Goal: Task Accomplishment & Management: Complete application form

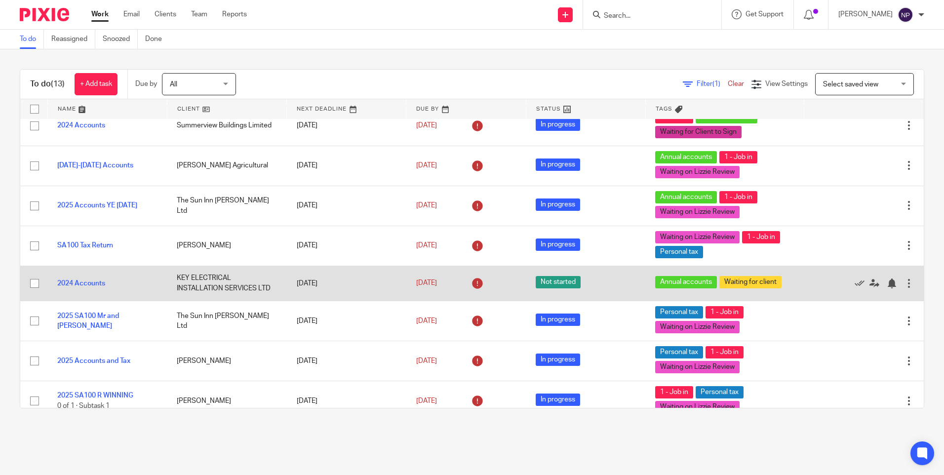
scroll to position [246, 0]
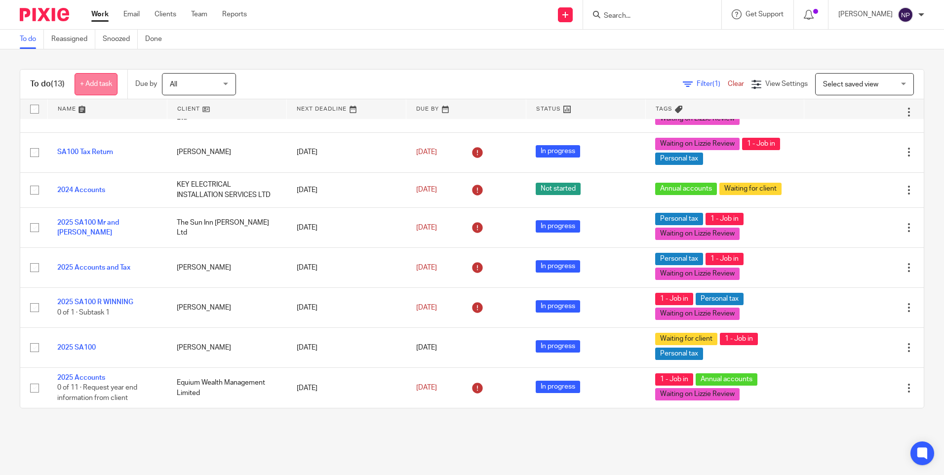
drag, startPoint x: 89, startPoint y: 86, endPoint x: 84, endPoint y: 81, distance: 7.7
click at [89, 86] on link "+ Add task" at bounding box center [96, 84] width 43 height 22
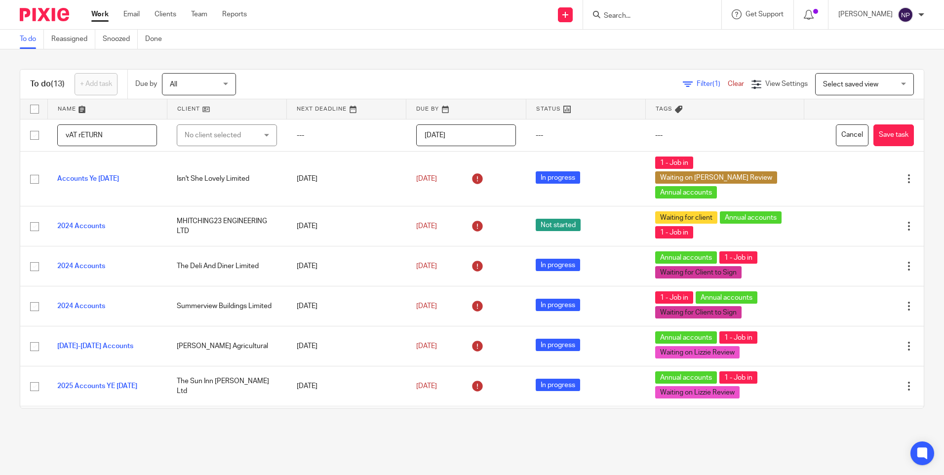
drag, startPoint x: 106, startPoint y: 134, endPoint x: 0, endPoint y: 134, distance: 106.2
click at [0, 134] on html "Work Email Clients Team Reports Work Email Clients Team Reports Settings Send n…" at bounding box center [472, 237] width 944 height 475
type input "Vat return"
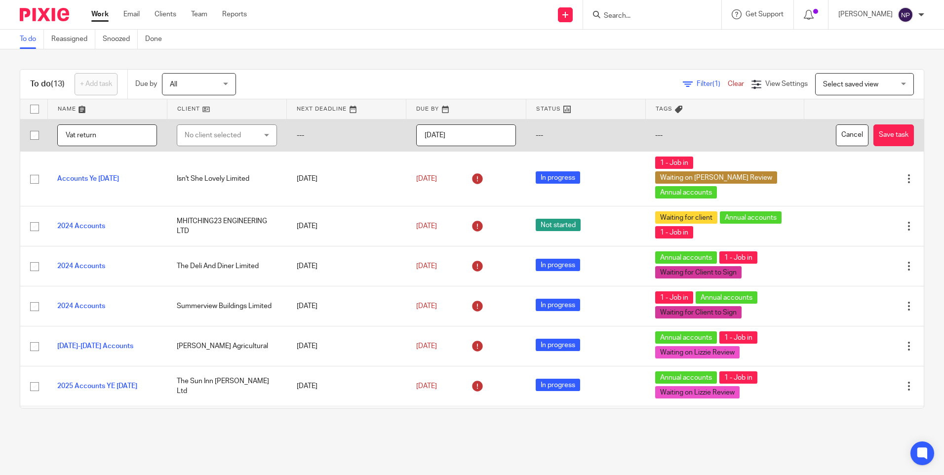
click at [235, 133] on div "No client selected" at bounding box center [221, 135] width 73 height 21
type input "The SU"
click at [217, 191] on li "The Sun Inn [PERSON_NAME] Ltd" at bounding box center [227, 190] width 99 height 30
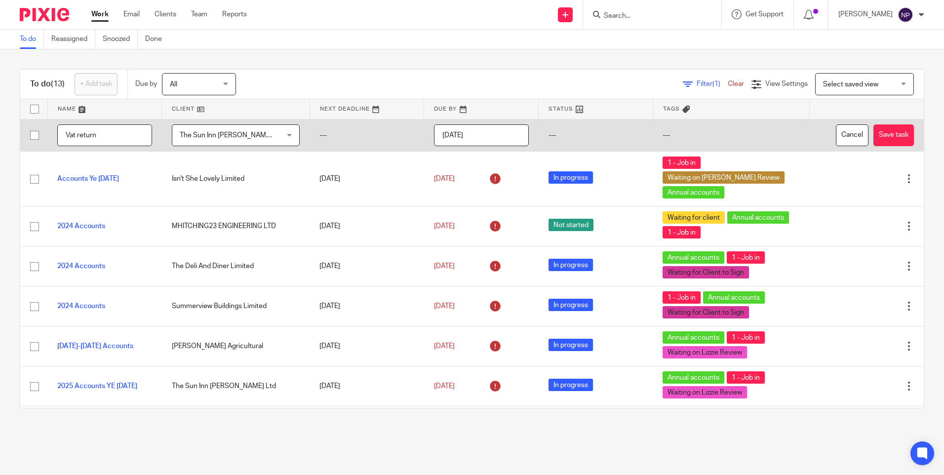
click at [314, 136] on td "---" at bounding box center [367, 135] width 115 height 33
click at [447, 140] on input "2025-08-21" at bounding box center [481, 135] width 95 height 22
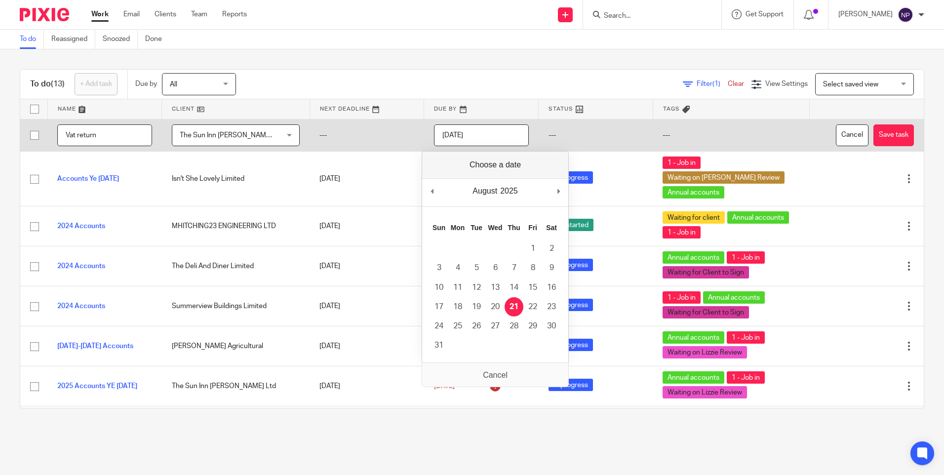
click at [478, 135] on input "2025-08-21" at bounding box center [481, 135] width 95 height 22
click at [665, 135] on td "---" at bounding box center [731, 135] width 157 height 33
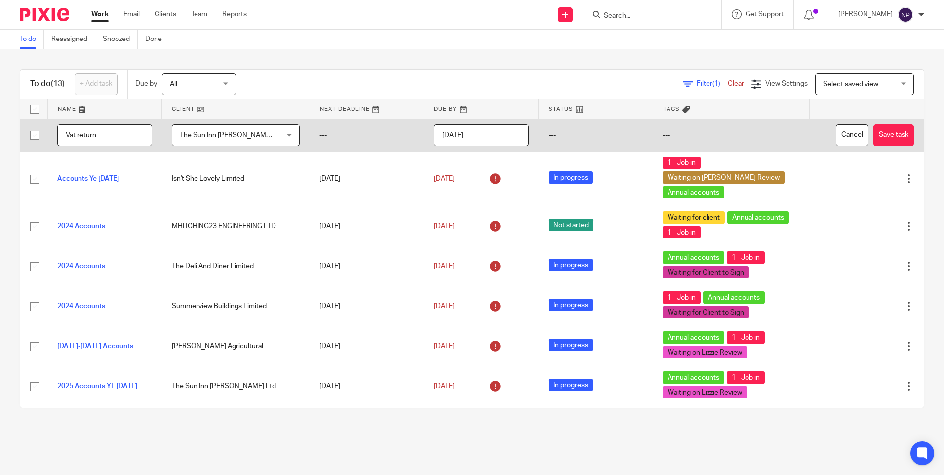
click at [665, 135] on td "---" at bounding box center [731, 135] width 157 height 33
click at [665, 134] on td "---" at bounding box center [731, 135] width 157 height 33
click at [546, 134] on td "---" at bounding box center [596, 135] width 115 height 33
click at [874, 136] on button "Save task" at bounding box center [894, 135] width 40 height 22
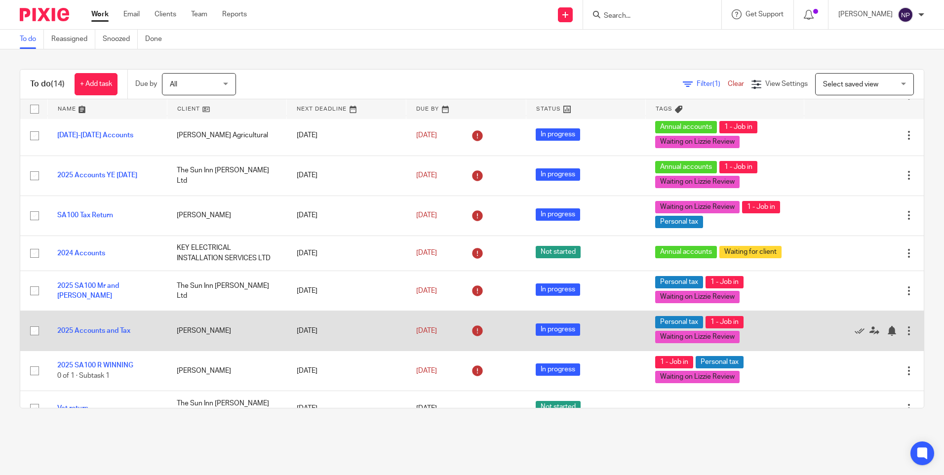
scroll to position [282, 0]
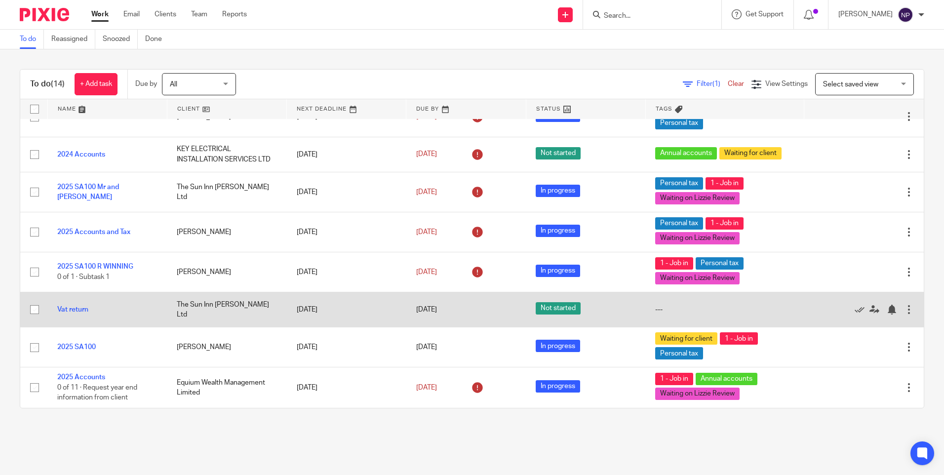
click at [660, 310] on div "---" at bounding box center [724, 310] width 139 height 10
click at [75, 311] on link "Vat return" at bounding box center [72, 309] width 31 height 7
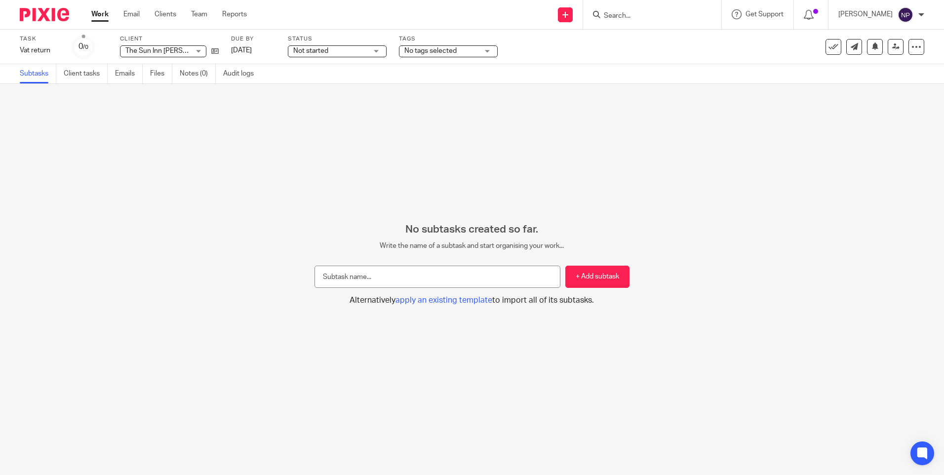
click at [426, 54] on span "No tags selected" at bounding box center [441, 51] width 74 height 10
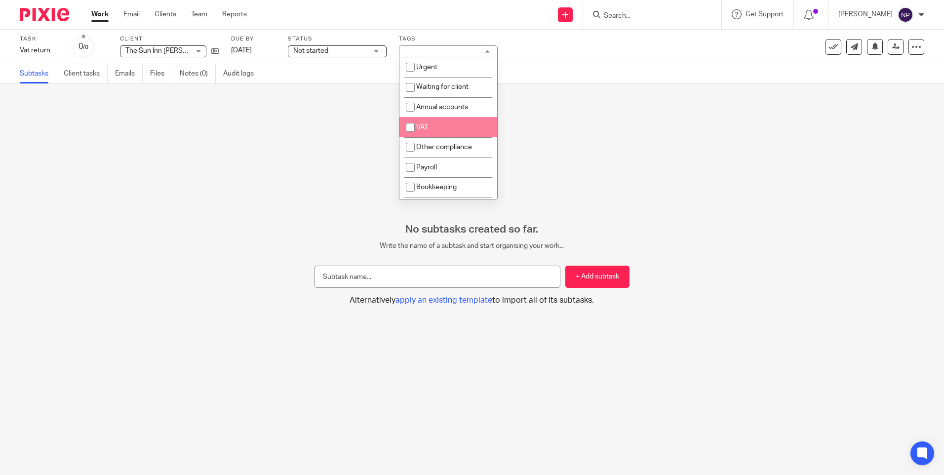
click at [420, 130] on span "VAT" at bounding box center [422, 127] width 12 height 7
checkbox input "true"
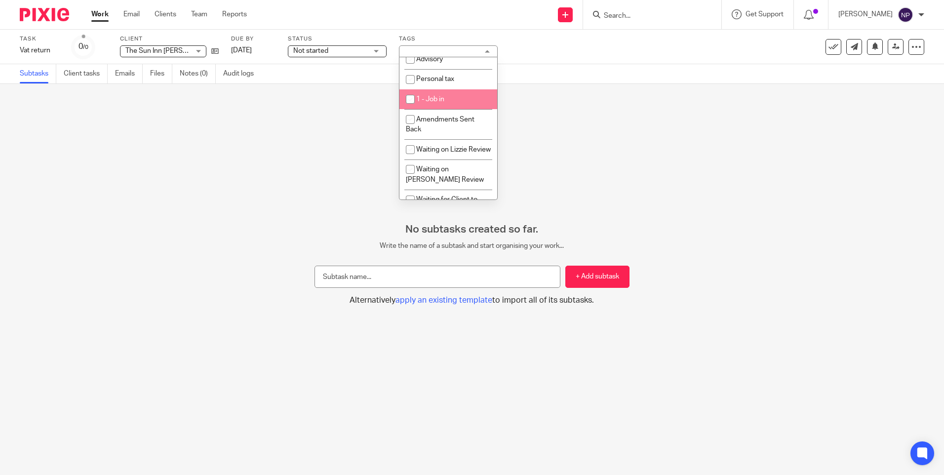
click at [426, 100] on span "1 - Job in" at bounding box center [430, 99] width 28 height 7
checkbox input "true"
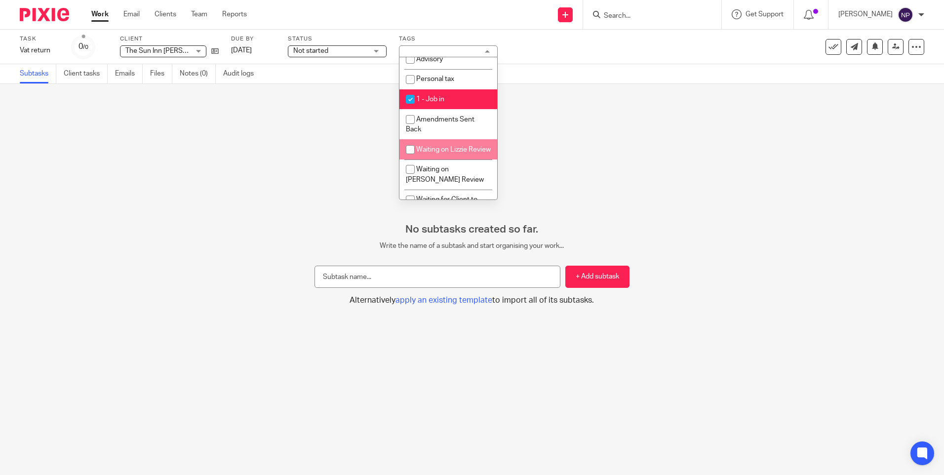
click at [418, 148] on input "checkbox" at bounding box center [410, 149] width 19 height 19
checkbox input "true"
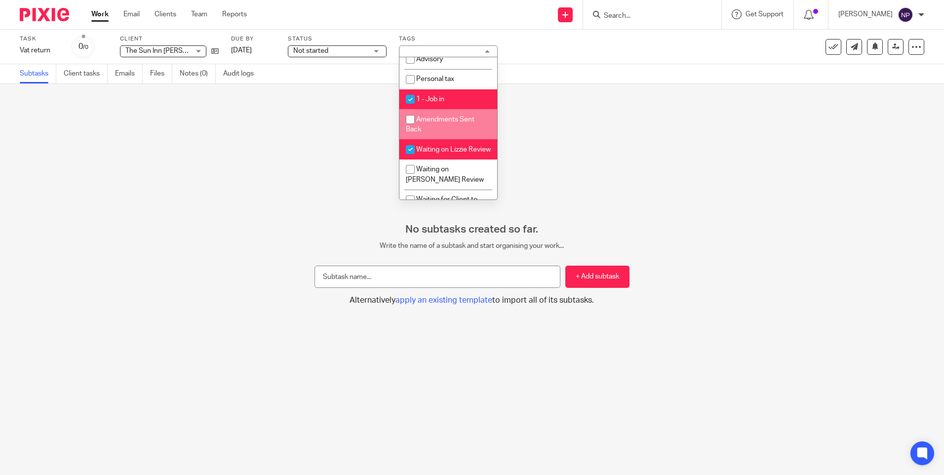
click at [41, 11] on img at bounding box center [44, 14] width 49 height 13
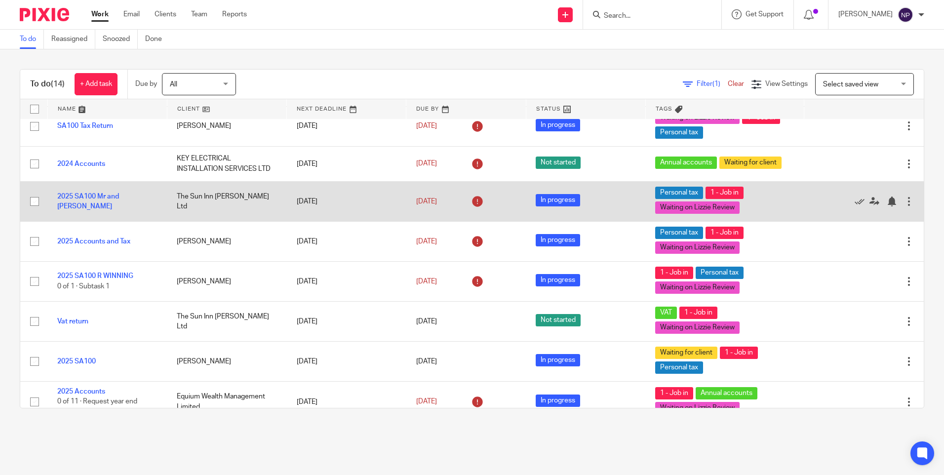
scroll to position [286, 0]
